Goal: Information Seeking & Learning: Find specific fact

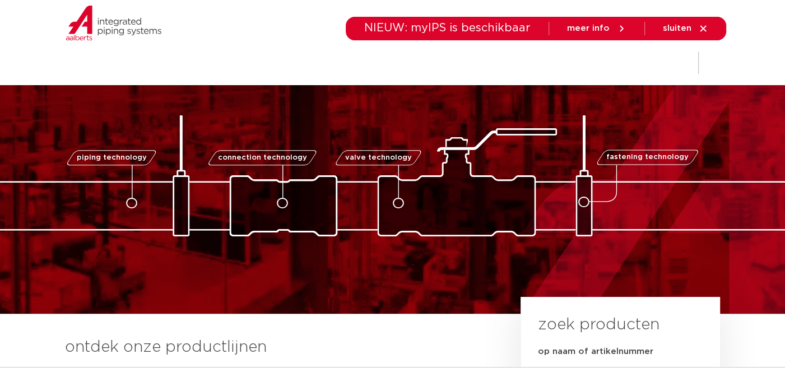
click at [496, 126] on img at bounding box center [392, 175] width 1121 height 121
click at [459, 94] on div "piping technology connection technology valve technology fastening technology p…" at bounding box center [392, 156] width 785 height 159
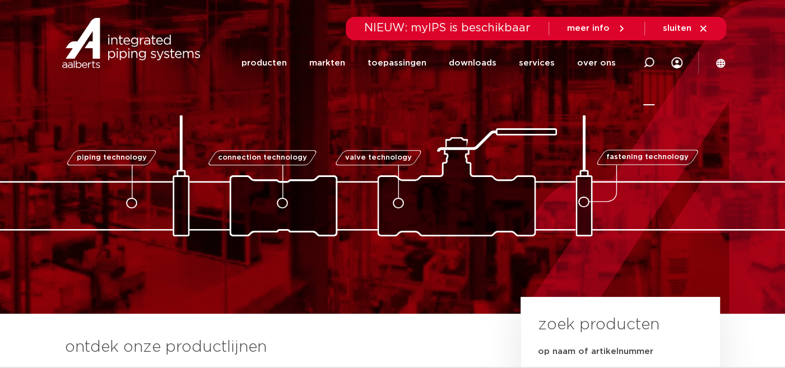
click at [653, 62] on icon at bounding box center [649, 62] width 11 height 11
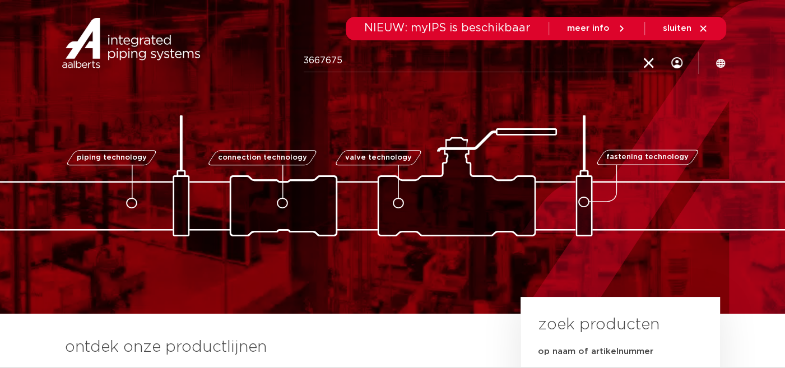
type input "3667675"
click button "Zoeken" at bounding box center [0, 0] width 0 height 0
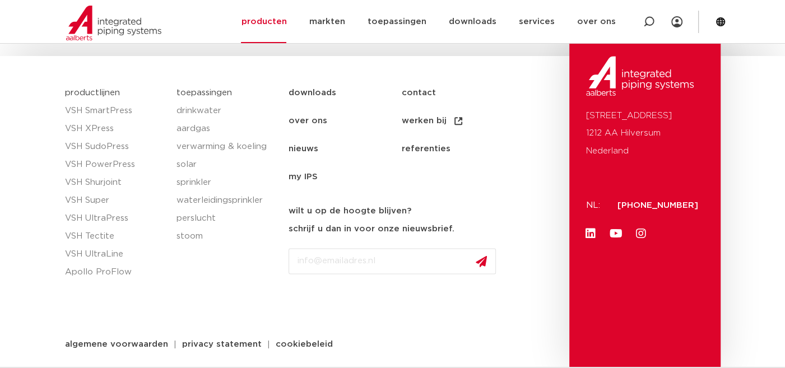
scroll to position [637, 0]
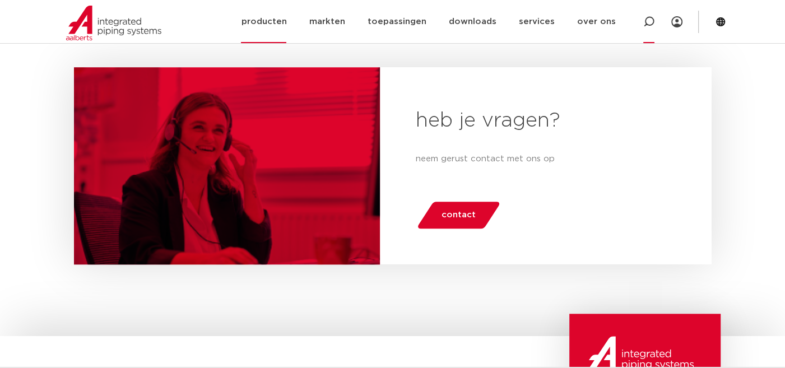
click at [645, 26] on icon at bounding box center [649, 21] width 11 height 11
type input "367675"
click button "Zoeken" at bounding box center [0, 0] width 0 height 0
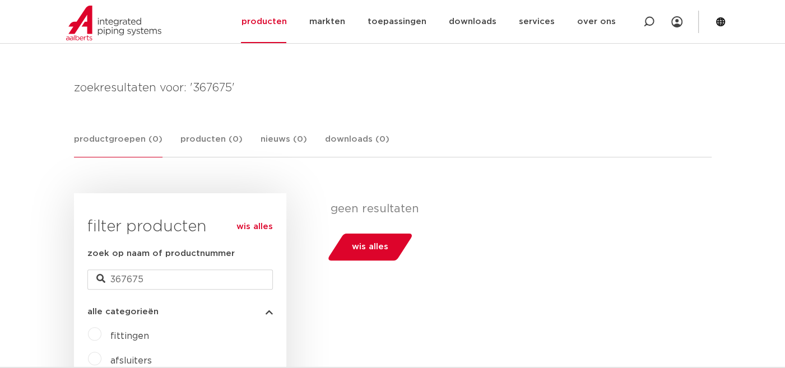
scroll to position [133, 0]
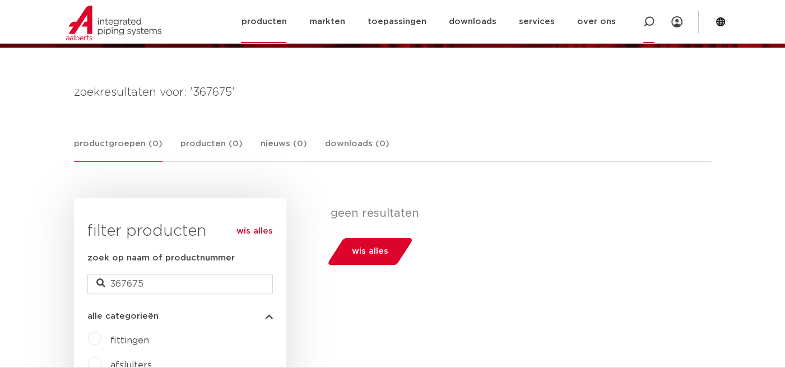
click at [647, 22] on icon at bounding box center [649, 21] width 11 height 11
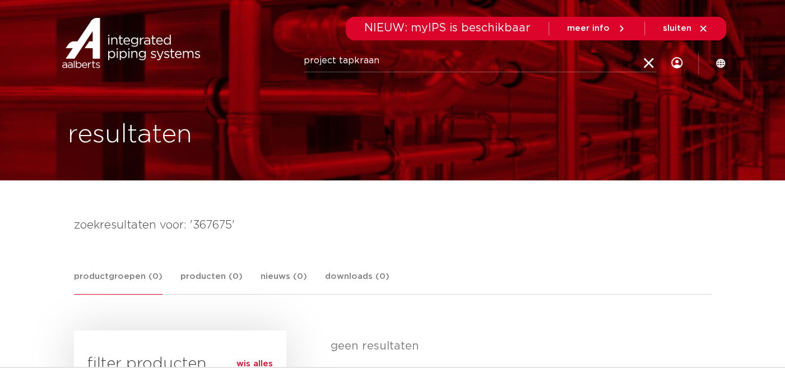
type input "project tapkraan"
click button "Zoeken" at bounding box center [0, 0] width 0 height 0
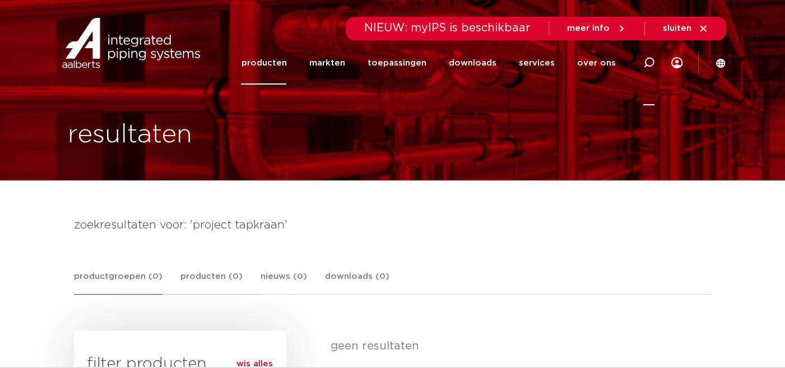
click at [645, 61] on icon at bounding box center [649, 62] width 11 height 11
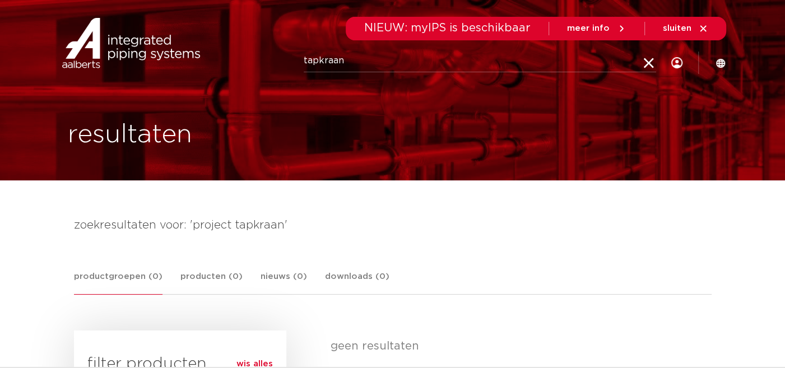
type input "tapkraan"
click button "Zoeken" at bounding box center [0, 0] width 0 height 0
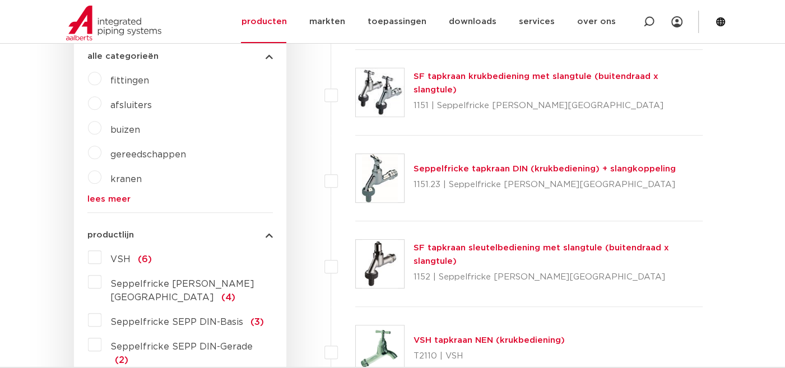
scroll to position [392, 0]
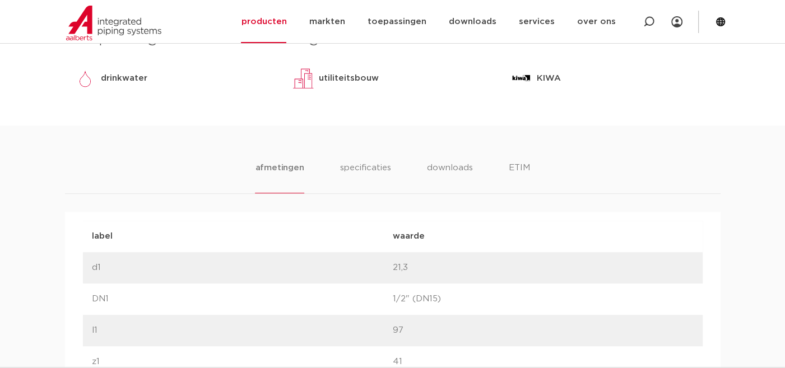
scroll to position [505, 0]
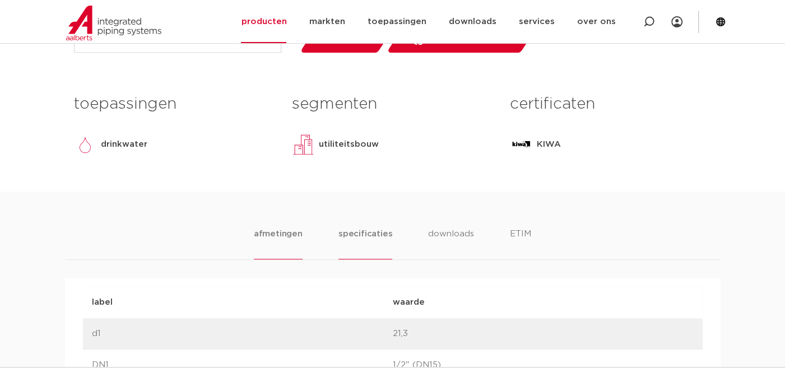
click at [353, 234] on li "specificaties" at bounding box center [366, 244] width 54 height 32
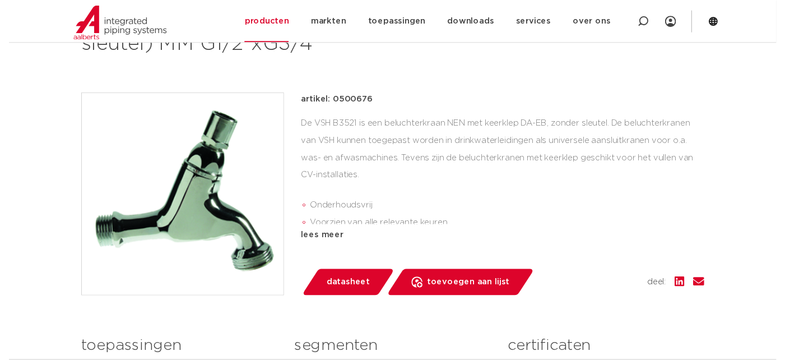
scroll to position [280, 0]
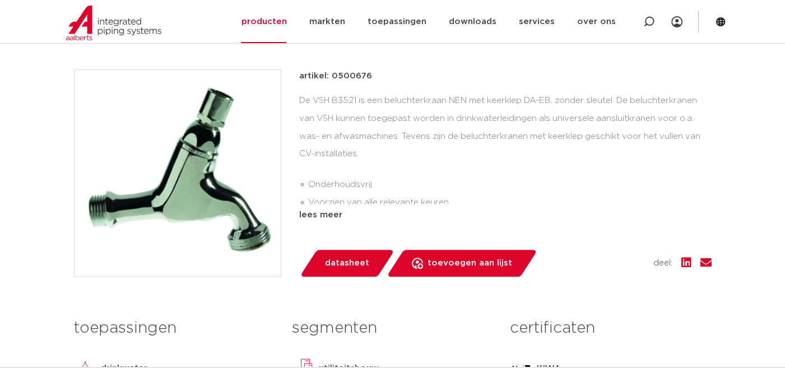
click at [334, 266] on span "datasheet" at bounding box center [347, 264] width 44 height 18
